Goal: Transaction & Acquisition: Purchase product/service

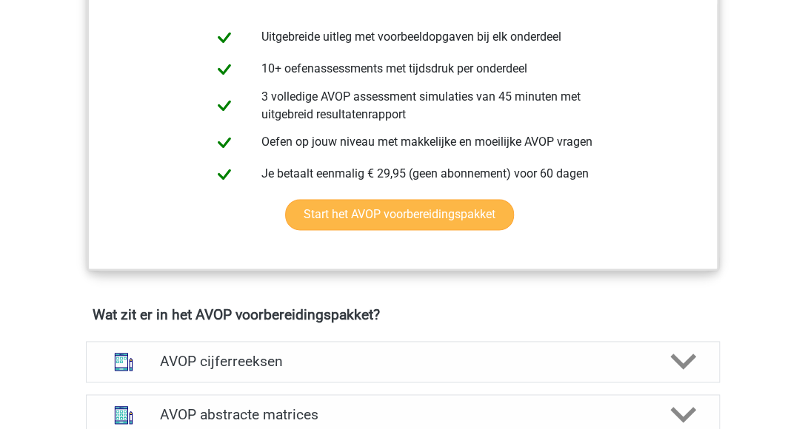
scroll to position [740, 0]
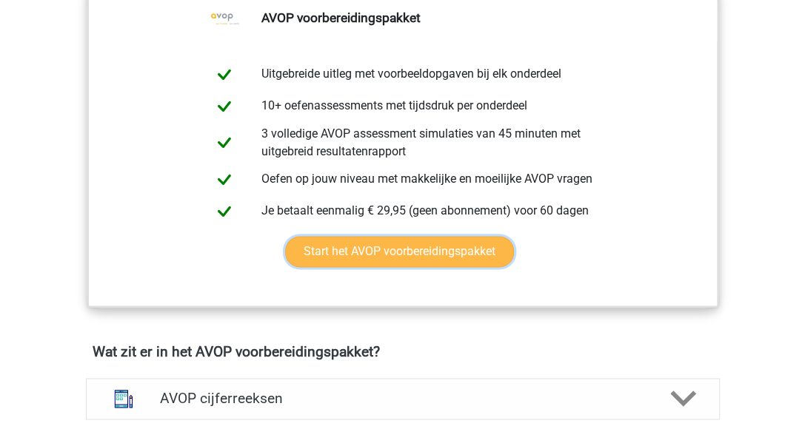
click at [472, 267] on link "Start het AVOP voorbereidingspakket" at bounding box center [399, 251] width 229 height 31
click at [323, 263] on link "Start het AVOP voorbereidingspakket" at bounding box center [399, 251] width 229 height 31
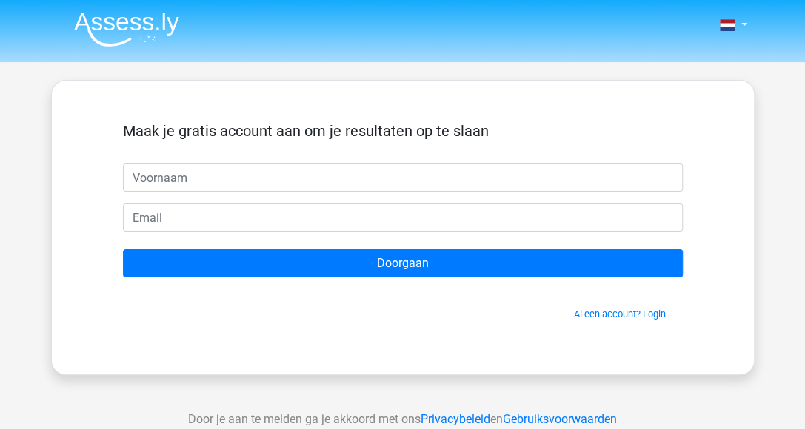
click at [300, 183] on input "text" at bounding box center [403, 178] width 560 height 28
type input "[PERSON_NAME]"
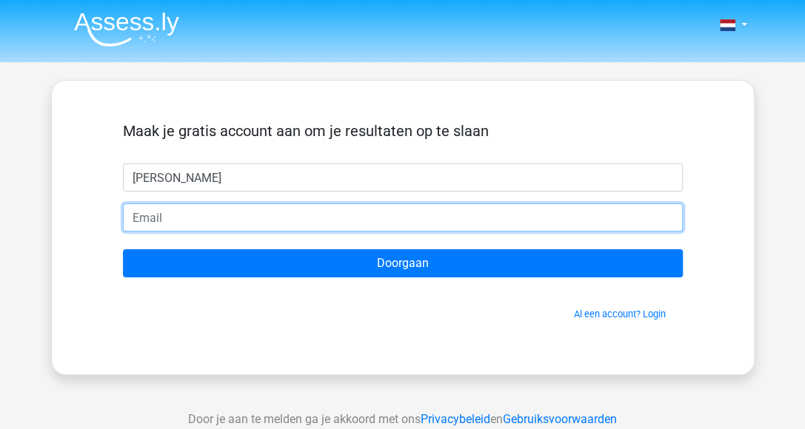
click at [206, 221] on input "email" at bounding box center [403, 218] width 560 height 28
type input "[EMAIL_ADDRESS][DOMAIN_NAME]"
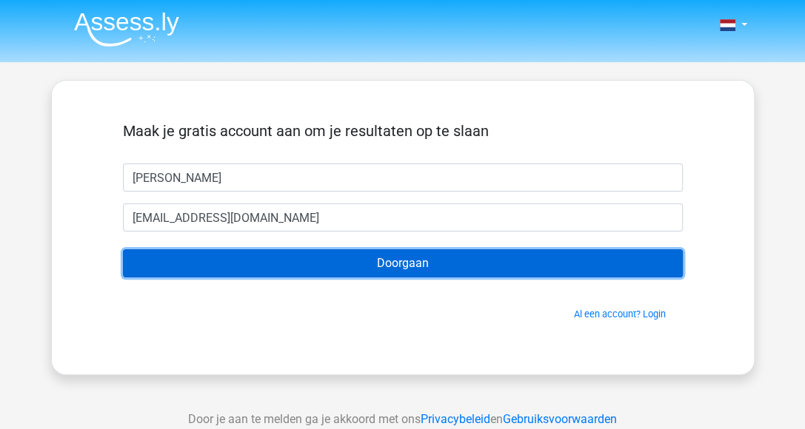
click at [381, 268] on input "Doorgaan" at bounding box center [403, 264] width 560 height 28
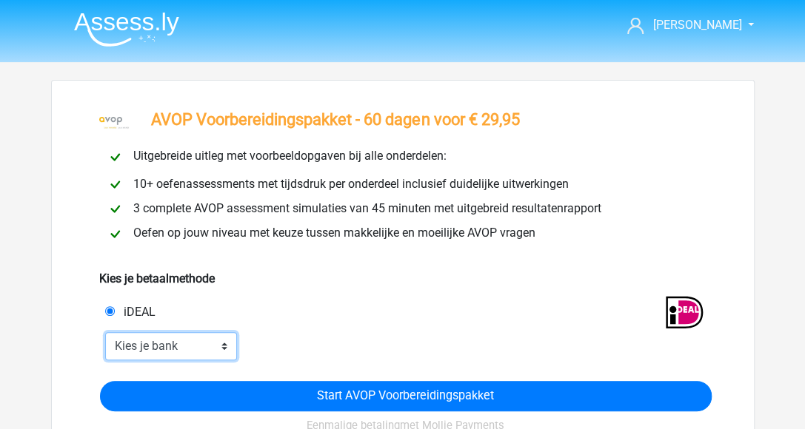
click at [218, 349] on select "Kies je bank ABN AMRO ING Rabobank ASN Bank bunq Knab N26 NN Regiobank Revolut …" at bounding box center [171, 346] width 133 height 28
select select "ideal_[SWIFT_CODE]"
click at [105, 332] on select "Kies je bank ABN AMRO ING Rabobank ASN Bank bunq Knab N26 NN Regiobank Revolut …" at bounding box center [171, 346] width 133 height 28
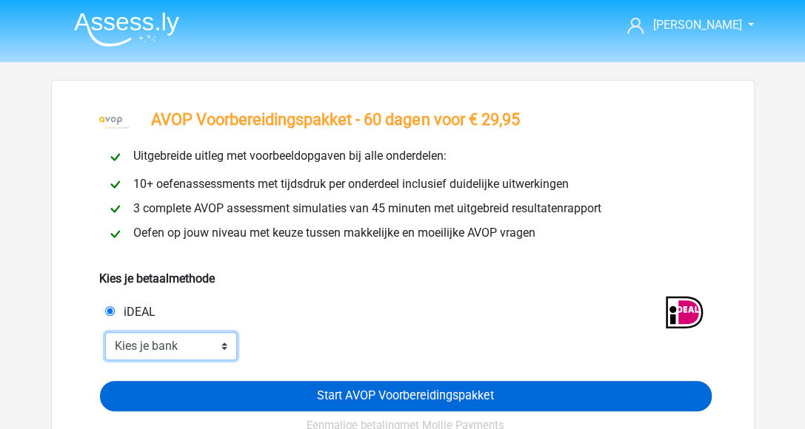
scroll to position [74, 0]
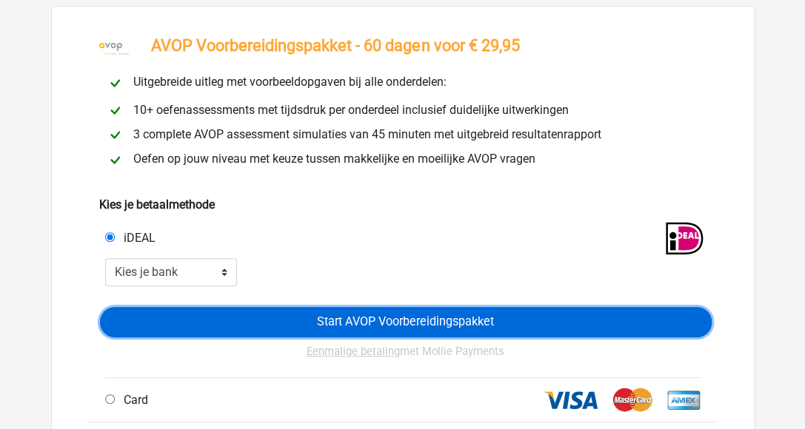
click at [372, 327] on input "Start AVOP Voorbereidingspakket" at bounding box center [406, 322] width 612 height 30
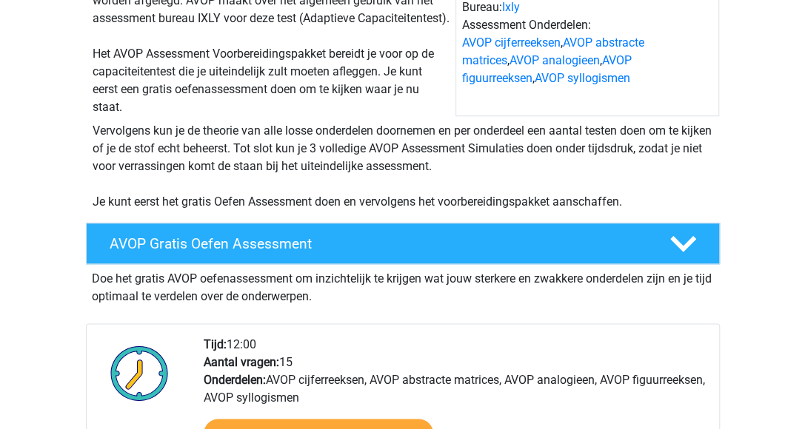
scroll to position [666, 0]
